Goal: Task Accomplishment & Management: Use online tool/utility

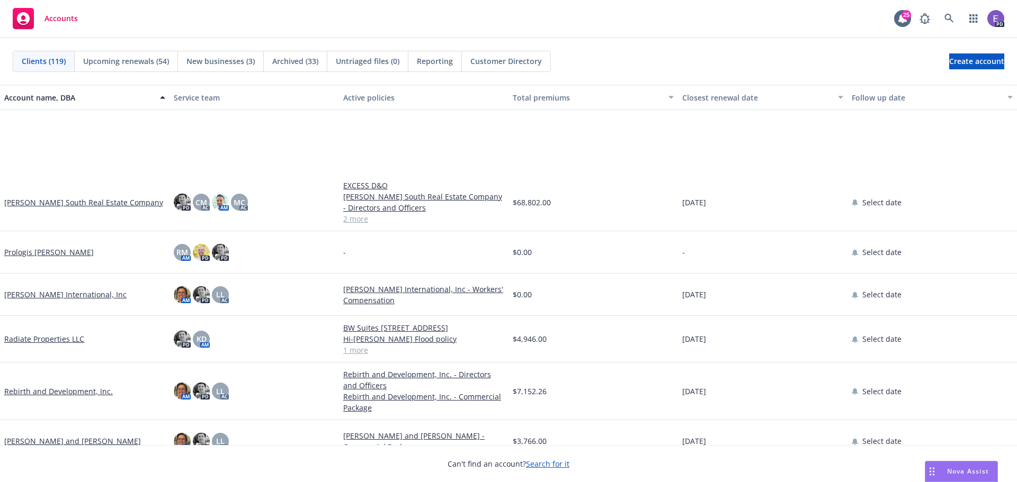
scroll to position [3865, 0]
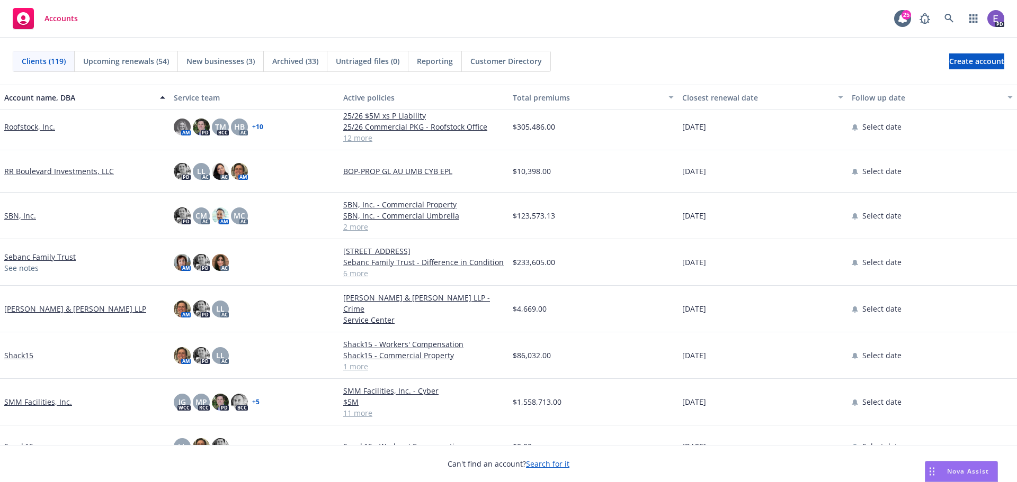
click at [23, 352] on link "Shack15" at bounding box center [18, 355] width 29 height 11
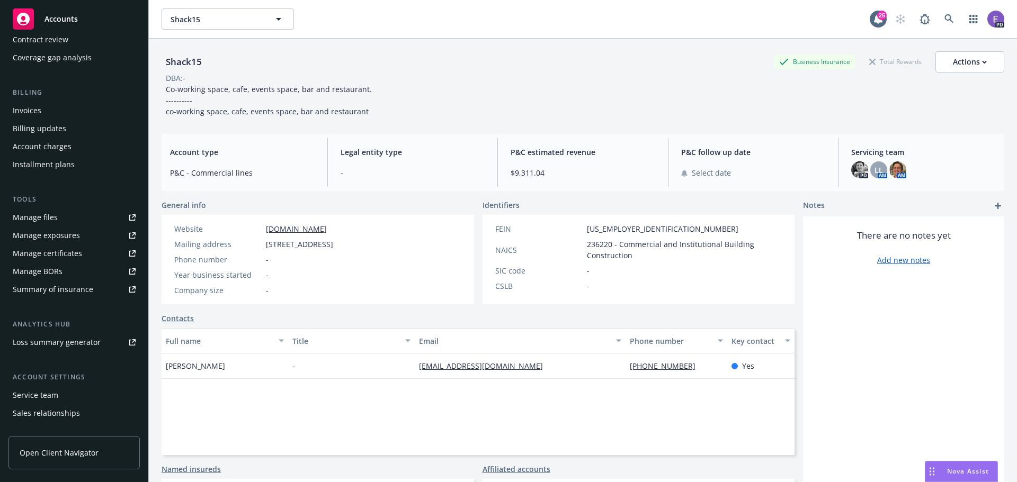
scroll to position [190, 0]
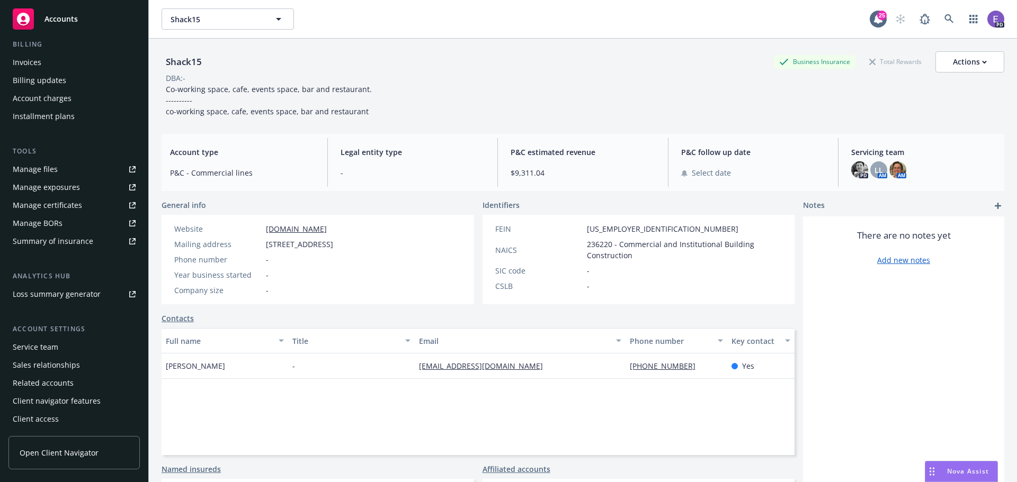
click at [54, 240] on div "Summary of insurance" at bounding box center [53, 241] width 80 height 17
click at [70, 15] on span "Accounts" at bounding box center [60, 19] width 33 height 8
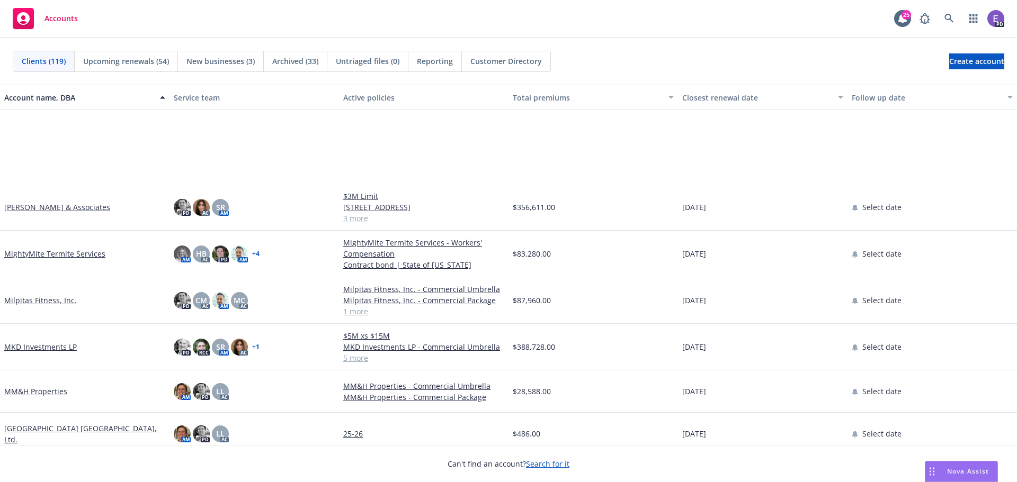
scroll to position [3865, 0]
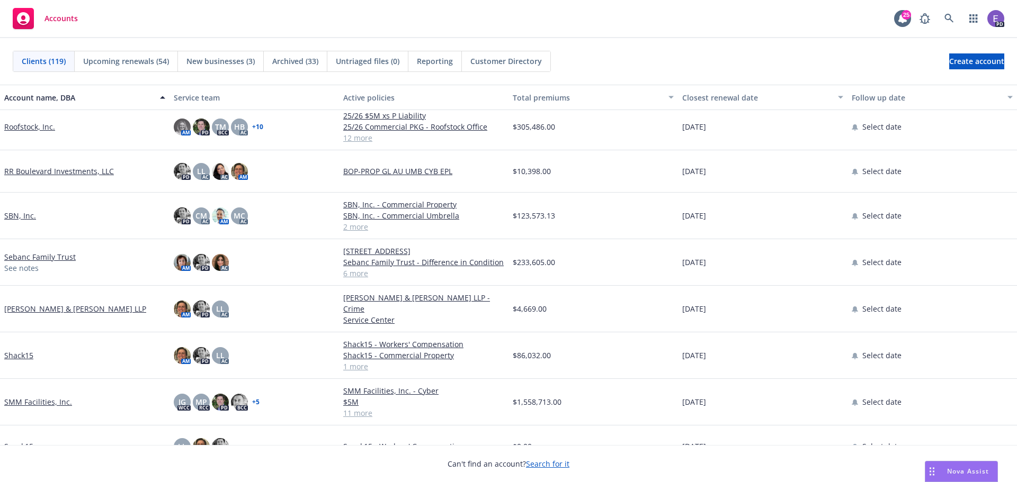
click at [23, 441] on link "Snack15" at bounding box center [18, 446] width 29 height 11
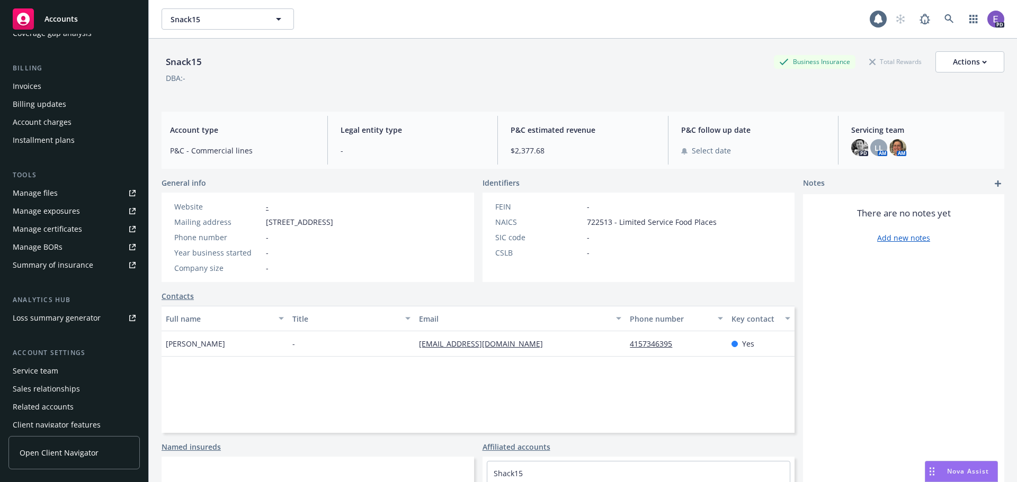
scroll to position [190, 0]
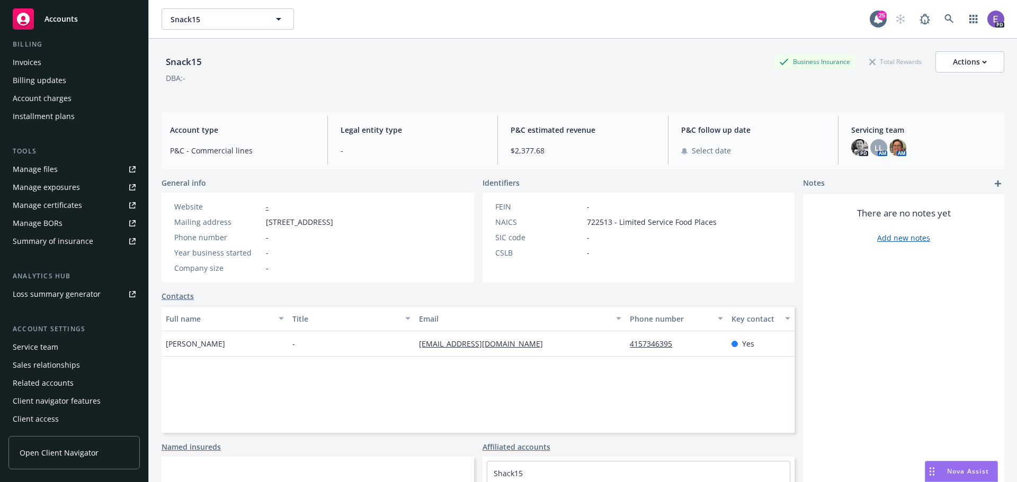
click at [56, 241] on div "Summary of insurance" at bounding box center [53, 241] width 80 height 17
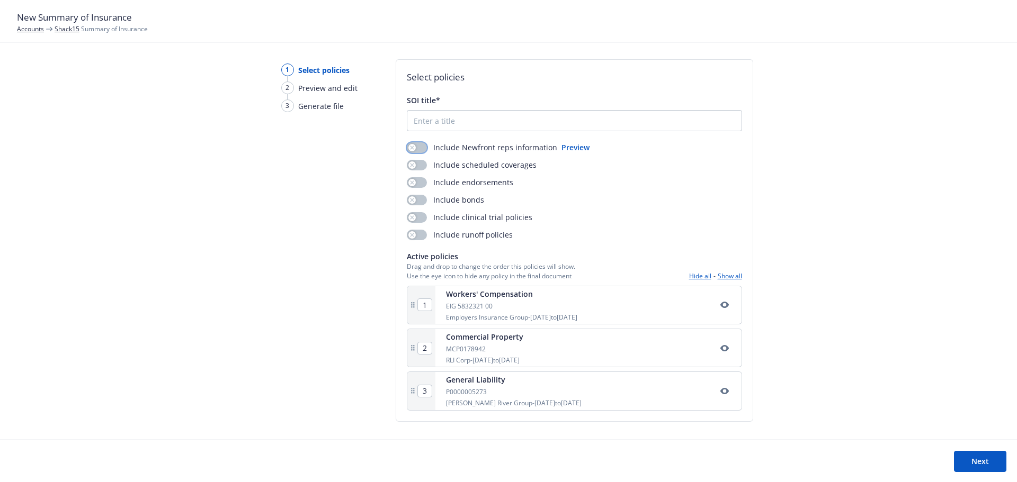
click at [420, 146] on button "button" at bounding box center [417, 147] width 20 height 11
drag, startPoint x: 422, startPoint y: 164, endPoint x: 421, endPoint y: 171, distance: 7.0
click at [421, 169] on button "button" at bounding box center [417, 165] width 20 height 11
click at [421, 184] on button "button" at bounding box center [417, 182] width 20 height 11
click at [421, 199] on button "button" at bounding box center [417, 200] width 20 height 11
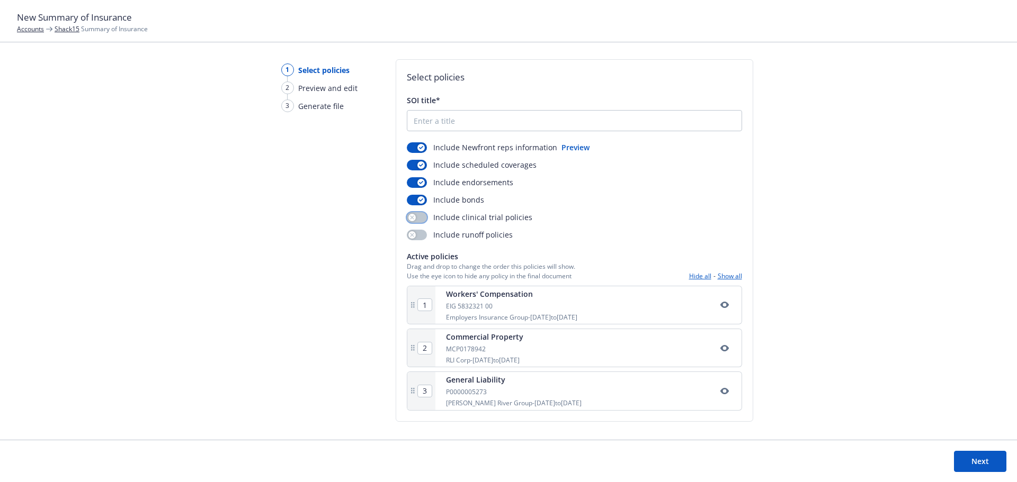
click at [421, 217] on button "button" at bounding box center [417, 217] width 20 height 11
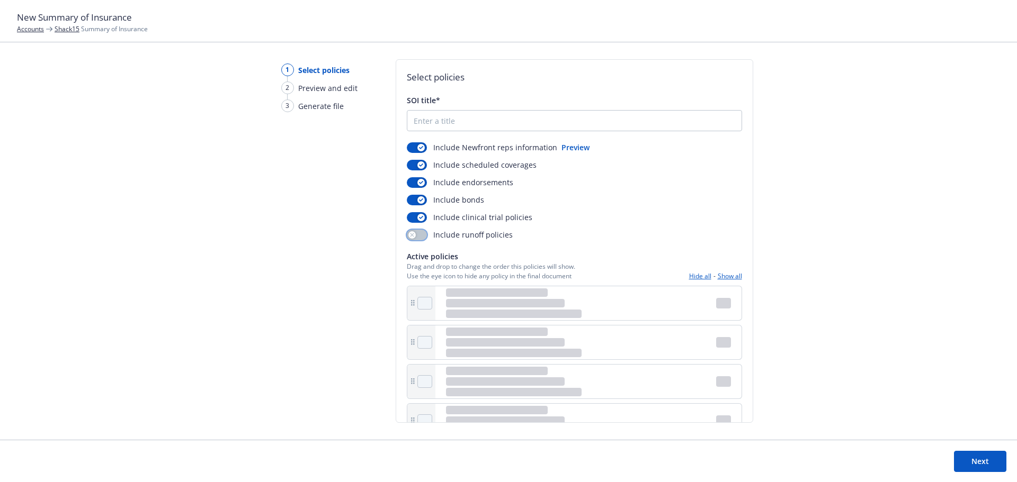
click at [420, 238] on button "button" at bounding box center [417, 235] width 20 height 11
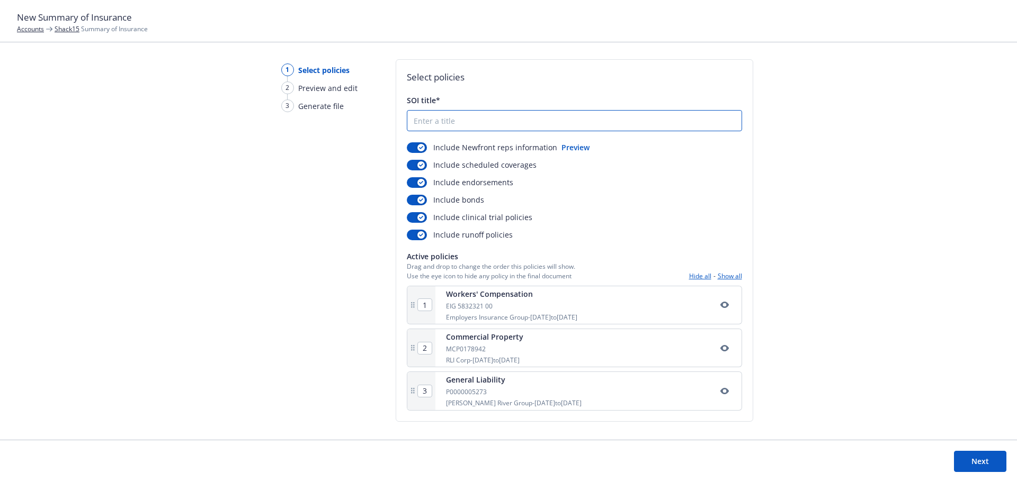
click at [466, 121] on input "SOI title*" at bounding box center [574, 121] width 334 height 20
type input "Shack 15 Summary"
drag, startPoint x: 798, startPoint y: 177, endPoint x: 820, endPoint y: 167, distance: 23.9
click at [801, 176] on div "1 Select policies 2 Preview and edit 3 Generate file Select policies SOI title*…" at bounding box center [508, 249] width 1017 height 381
click at [975, 464] on button "Next" at bounding box center [980, 461] width 52 height 21
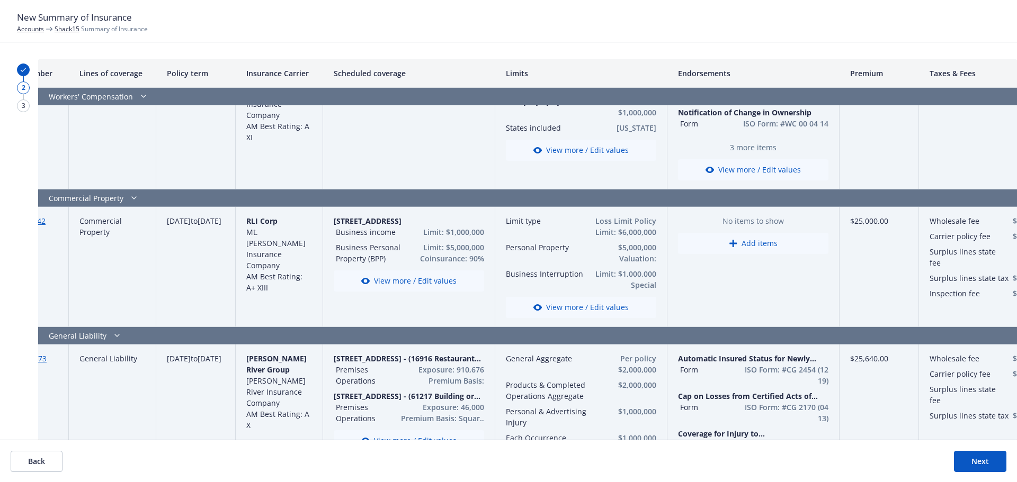
scroll to position [106, 49]
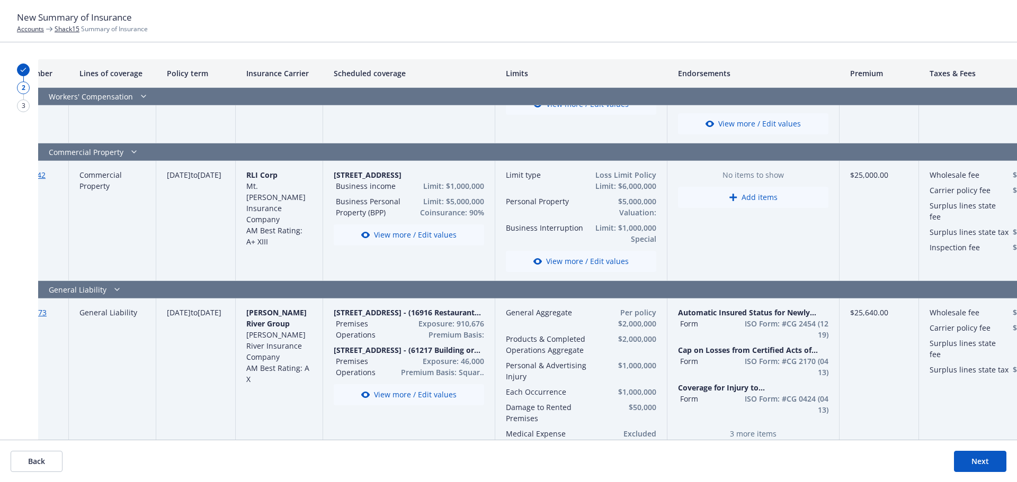
click at [312, 348] on div "James River Group James River Insurance Company AM Best Rating: A X" at bounding box center [279, 469] width 87 height 341
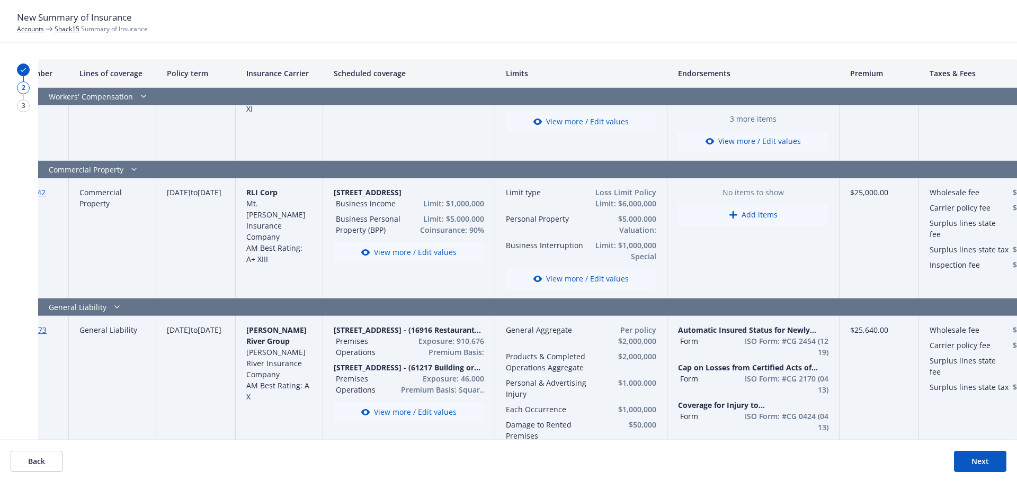
scroll to position [0, 49]
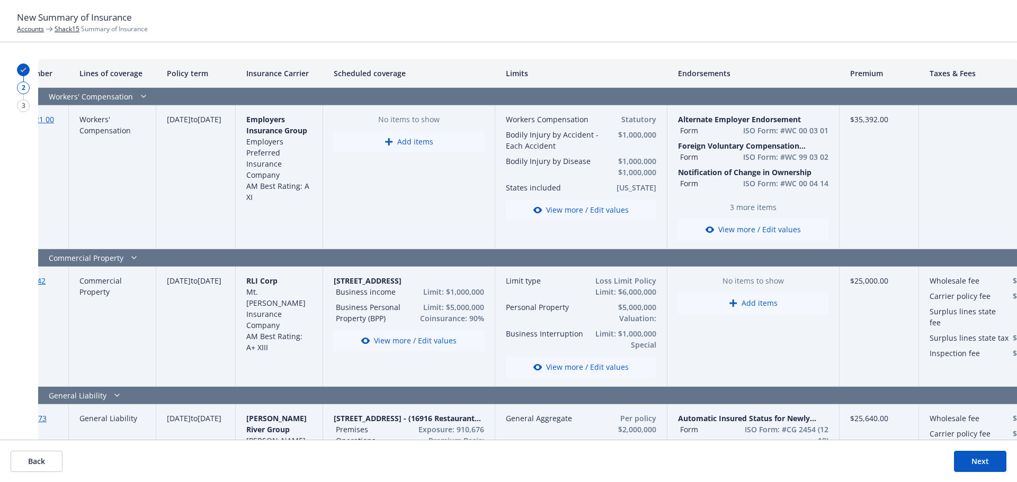
click at [978, 461] on button "Next" at bounding box center [980, 461] width 52 height 21
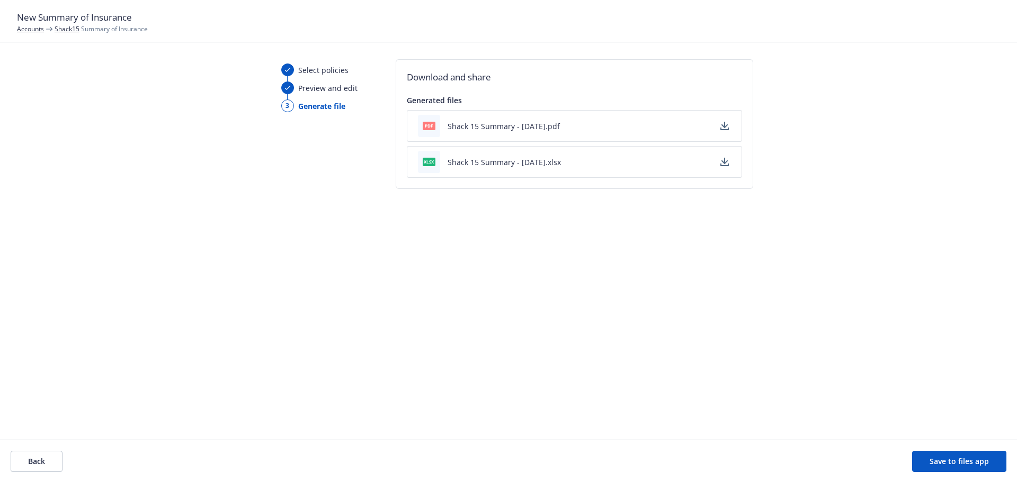
click at [492, 164] on button "Shack 15 Summary - 08/25/2025.xlsx" at bounding box center [503, 162] width 113 height 11
drag, startPoint x: 493, startPoint y: 127, endPoint x: 565, endPoint y: 166, distance: 82.7
click at [493, 127] on button "Shack 15 Summary - 08/25/2025.pdf" at bounding box center [503, 126] width 112 height 11
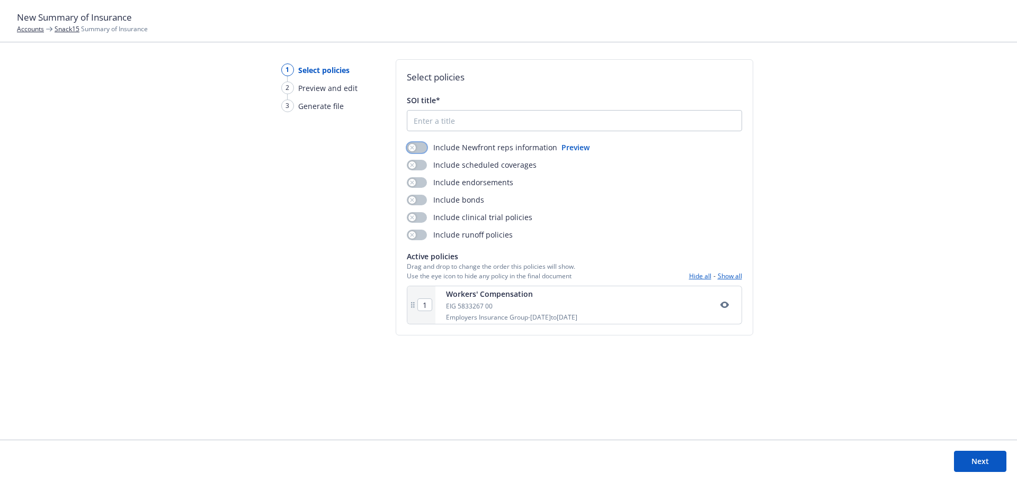
click at [424, 147] on button "button" at bounding box center [417, 147] width 20 height 11
drag, startPoint x: 420, startPoint y: 166, endPoint x: 420, endPoint y: 184, distance: 18.0
click at [420, 169] on button "button" at bounding box center [417, 165] width 20 height 11
click at [420, 184] on button "button" at bounding box center [417, 182] width 20 height 11
drag, startPoint x: 420, startPoint y: 198, endPoint x: 420, endPoint y: 218, distance: 20.1
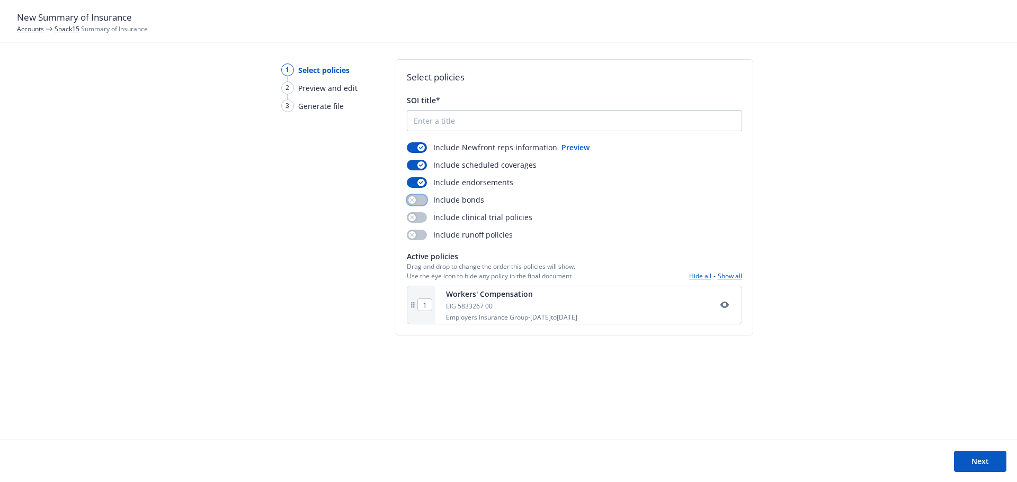
click at [420, 200] on button "button" at bounding box center [417, 200] width 20 height 11
click at [420, 218] on button "button" at bounding box center [417, 217] width 20 height 11
drag, startPoint x: 420, startPoint y: 234, endPoint x: 437, endPoint y: 171, distance: 65.2
click at [420, 230] on button "button" at bounding box center [417, 235] width 20 height 11
click at [448, 119] on input "SOI title*" at bounding box center [574, 121] width 334 height 20
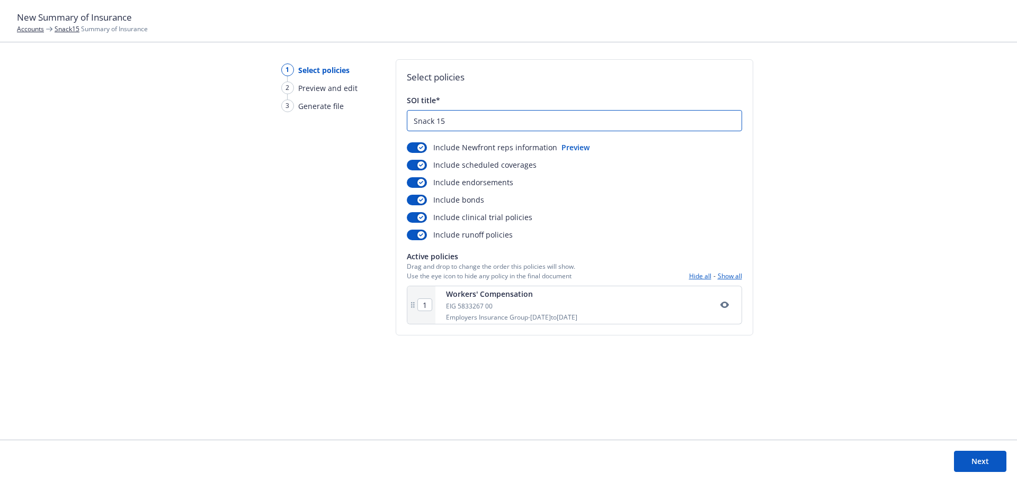
type input "Snack 15"
click at [976, 464] on button "Next" at bounding box center [980, 461] width 52 height 21
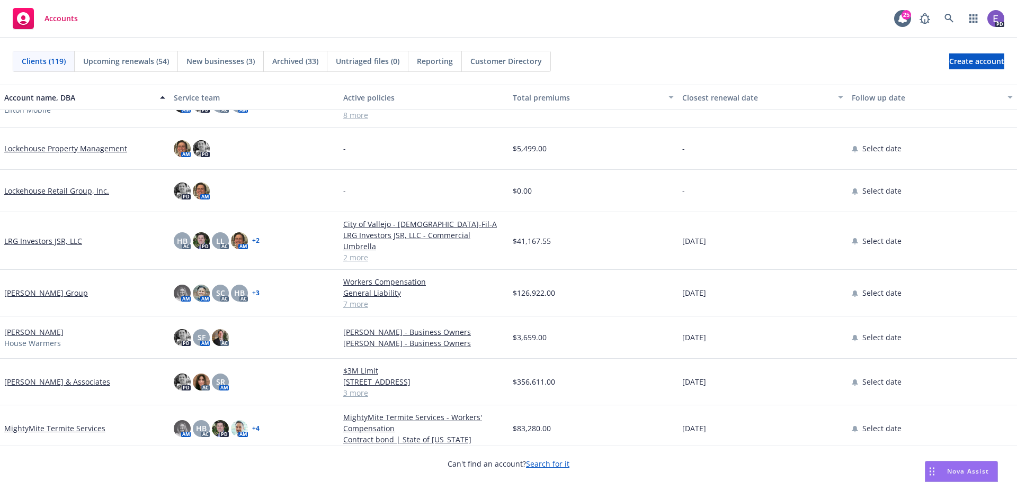
scroll to position [2647, 0]
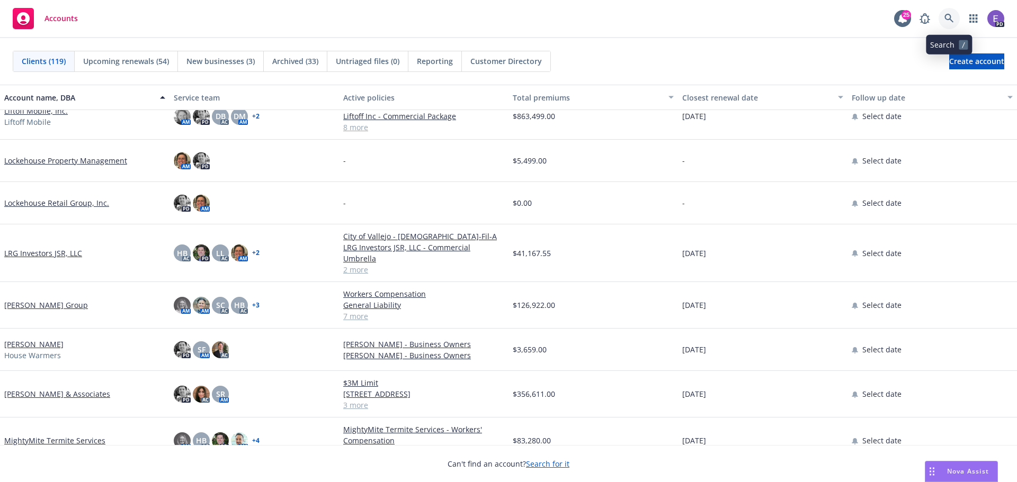
click at [946, 17] on icon at bounding box center [949, 19] width 10 height 10
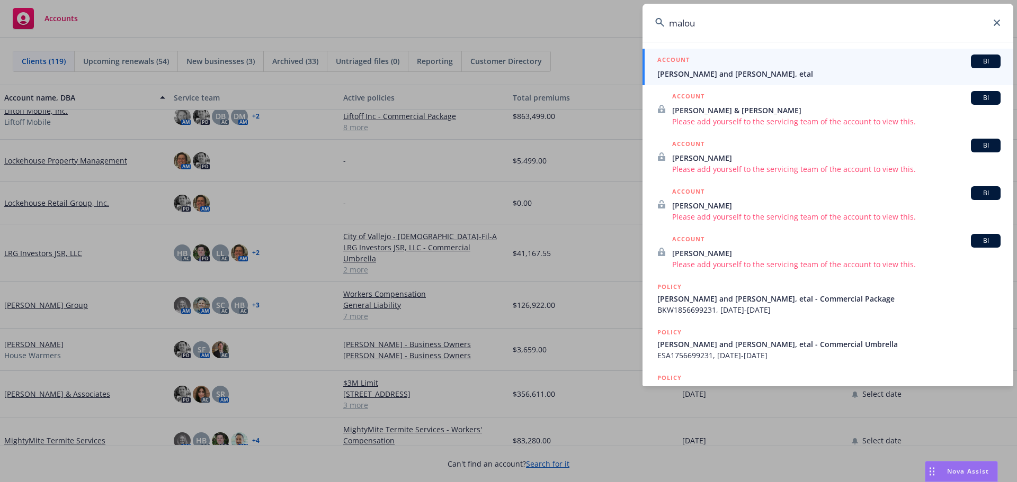
type input "malou"
click at [688, 64] on h5 "ACCOUNT" at bounding box center [673, 61] width 32 height 13
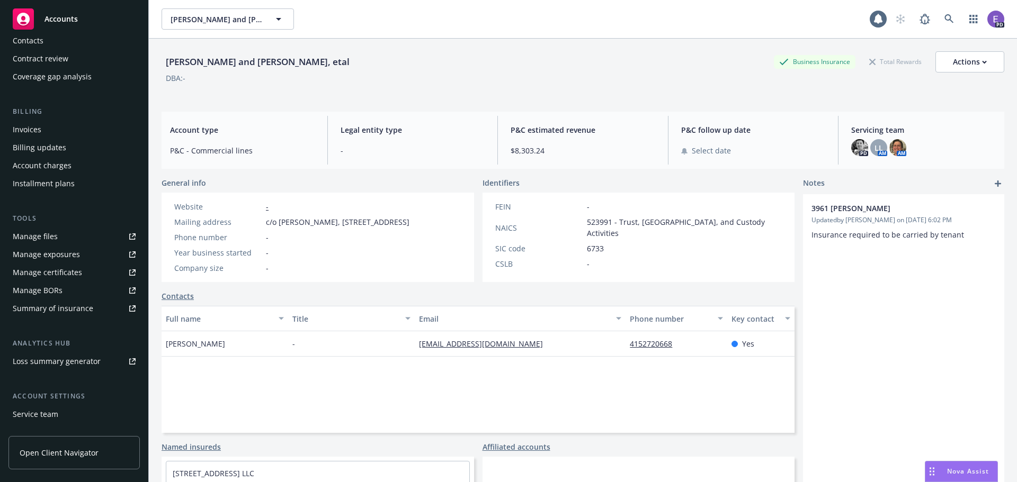
scroll to position [190, 0]
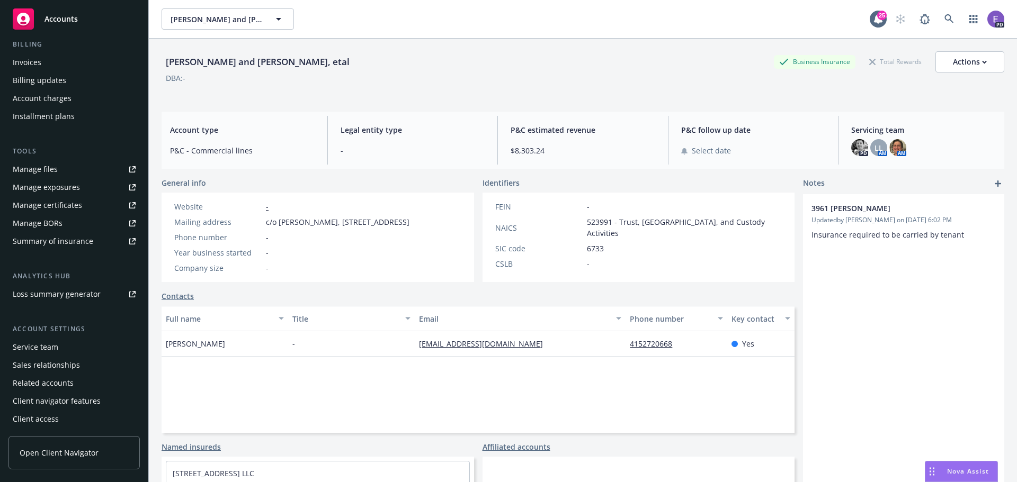
click at [68, 239] on div "Summary of insurance" at bounding box center [53, 241] width 80 height 17
click at [59, 17] on span "Accounts" at bounding box center [60, 19] width 33 height 8
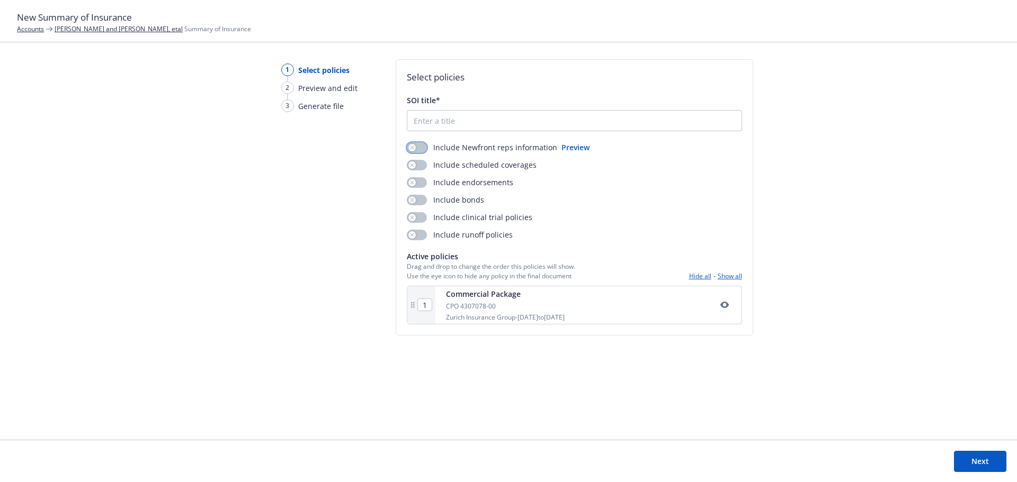
click at [420, 148] on button "button" at bounding box center [417, 147] width 20 height 11
click at [422, 163] on button "button" at bounding box center [417, 165] width 20 height 11
click at [421, 179] on button "button" at bounding box center [417, 182] width 20 height 11
drag, startPoint x: 420, startPoint y: 195, endPoint x: 424, endPoint y: 223, distance: 28.2
click at [420, 197] on button "button" at bounding box center [417, 200] width 20 height 11
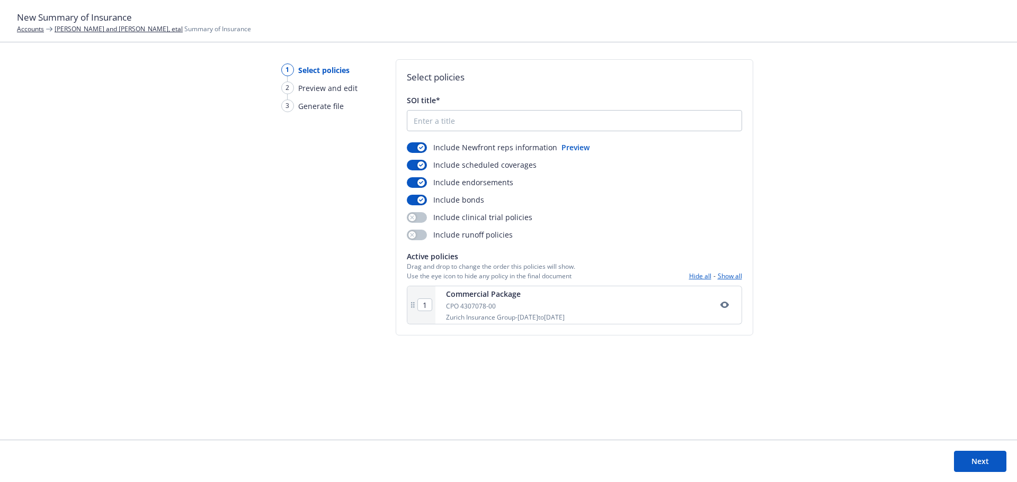
click at [422, 212] on div "Include Newfront reps information Preview Include scheduled coverages Include e…" at bounding box center [574, 191] width 335 height 98
click at [421, 215] on button "button" at bounding box center [417, 217] width 20 height 11
click at [421, 236] on button "button" at bounding box center [417, 235] width 20 height 11
click at [451, 119] on input "SOI title*" at bounding box center [574, 121] width 334 height 20
type input "[PERSON_NAME] Summary"
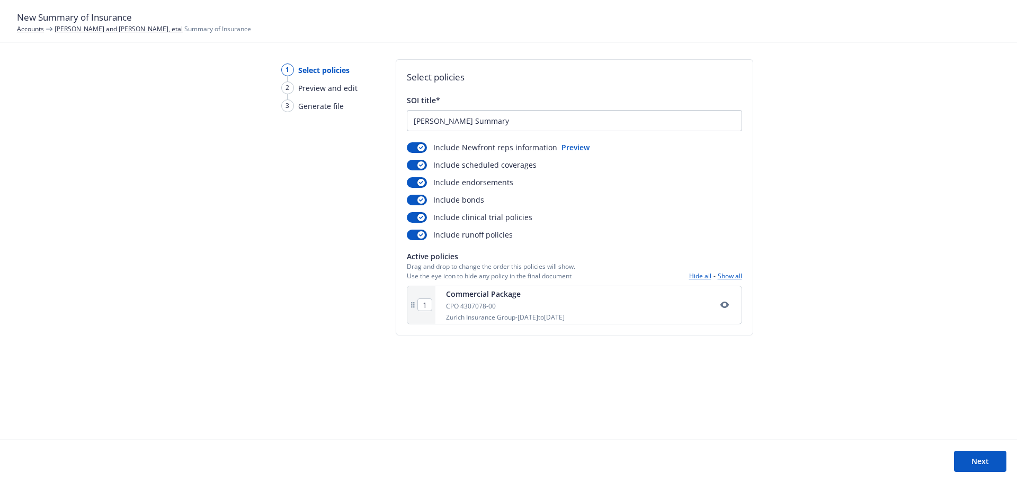
drag, startPoint x: 791, startPoint y: 160, endPoint x: 829, endPoint y: 209, distance: 61.4
click at [796, 163] on div "1 Select policies 2 Preview and edit 3 Generate file Select policies SOI title*…" at bounding box center [508, 249] width 1017 height 381
click at [973, 457] on button "Next" at bounding box center [980, 461] width 52 height 21
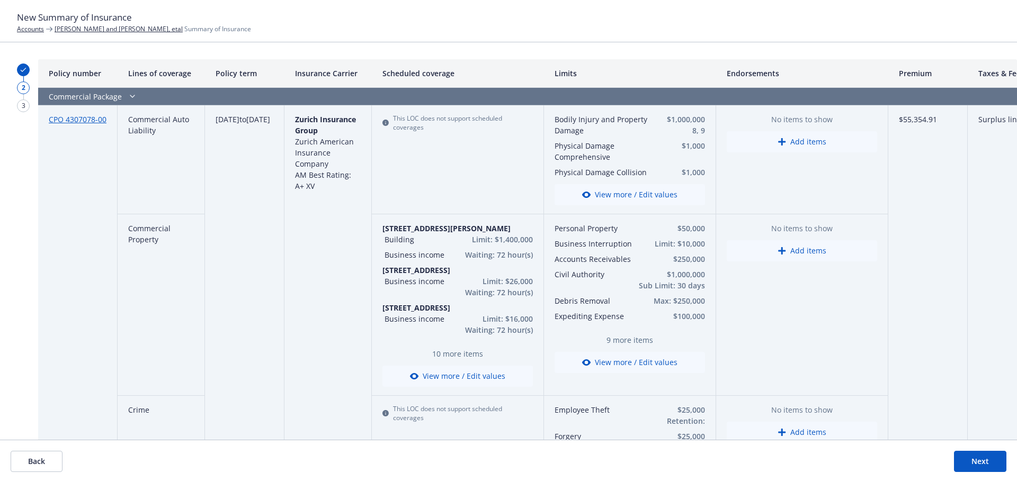
click at [963, 461] on button "Next" at bounding box center [980, 461] width 52 height 21
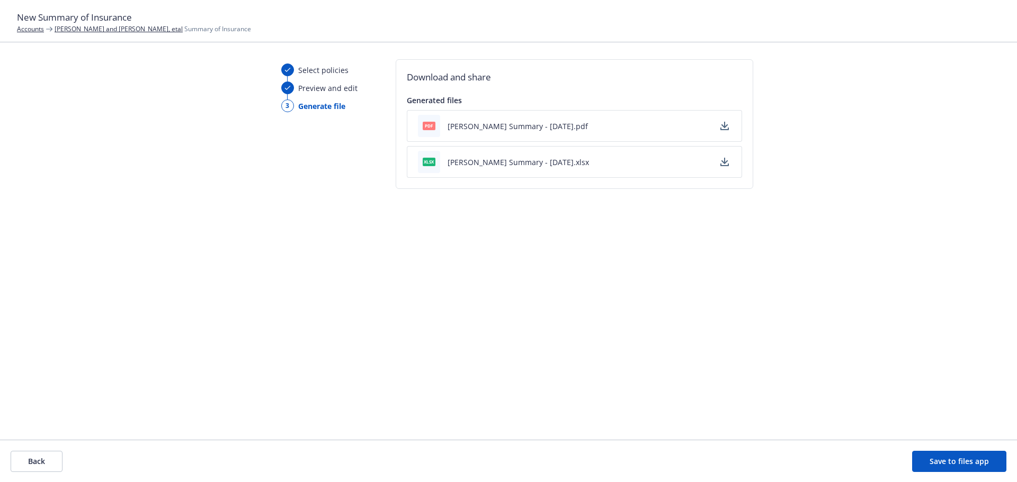
click at [473, 163] on button "[PERSON_NAME] Summary - [DATE].xlsx" at bounding box center [517, 162] width 141 height 11
click at [918, 173] on div "Select policies Preview and edit 3 Generate file Download and share Generated f…" at bounding box center [508, 249] width 1017 height 381
click at [482, 128] on button "[PERSON_NAME] Summary - [DATE].pdf" at bounding box center [517, 126] width 140 height 11
